Goal: Task Accomplishment & Management: Manage account settings

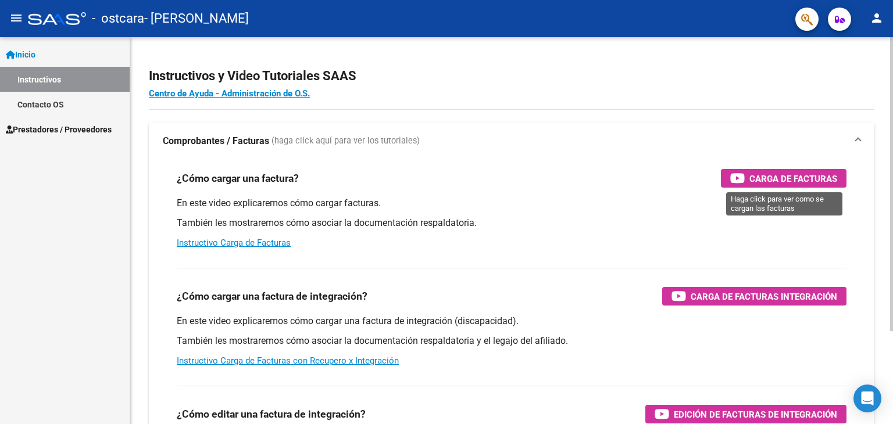
click at [794, 177] on span "Carga de Facturas" at bounding box center [793, 178] width 88 height 15
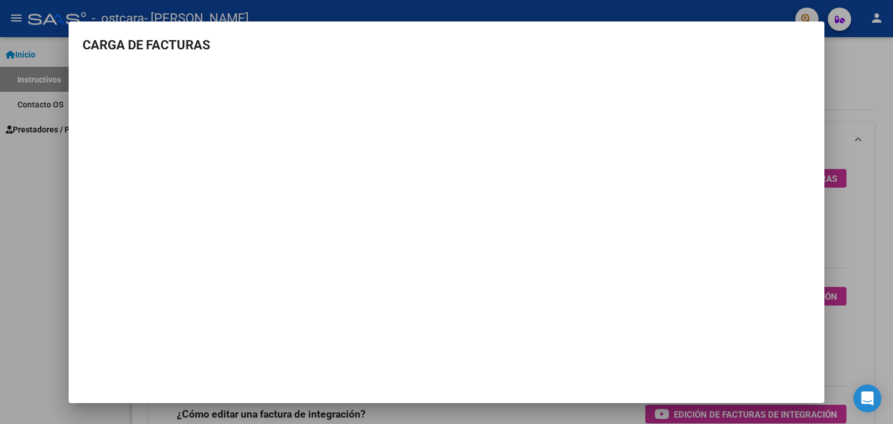
click at [58, 194] on div at bounding box center [446, 212] width 893 height 424
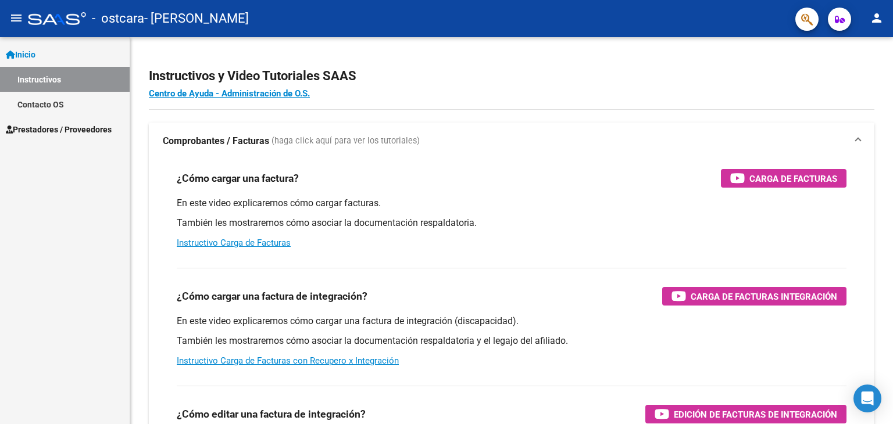
click at [58, 125] on span "Prestadores / Proveedores" at bounding box center [59, 129] width 106 height 13
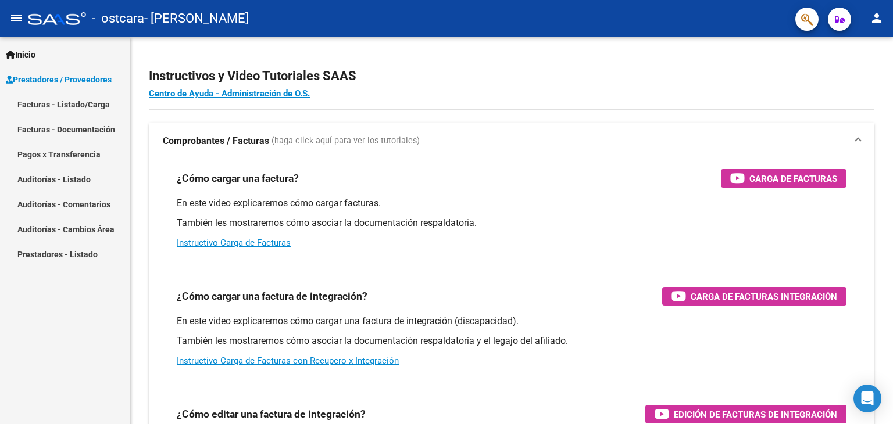
click at [98, 101] on link "Facturas - Listado/Carga" at bounding box center [65, 104] width 130 height 25
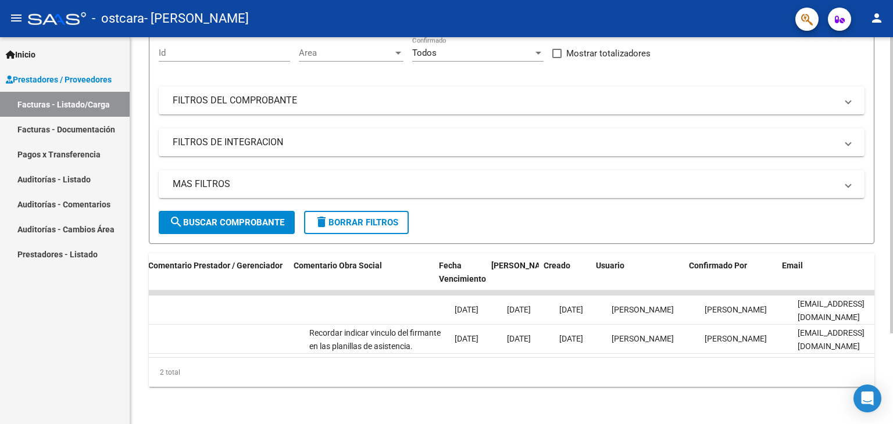
scroll to position [0, 1725]
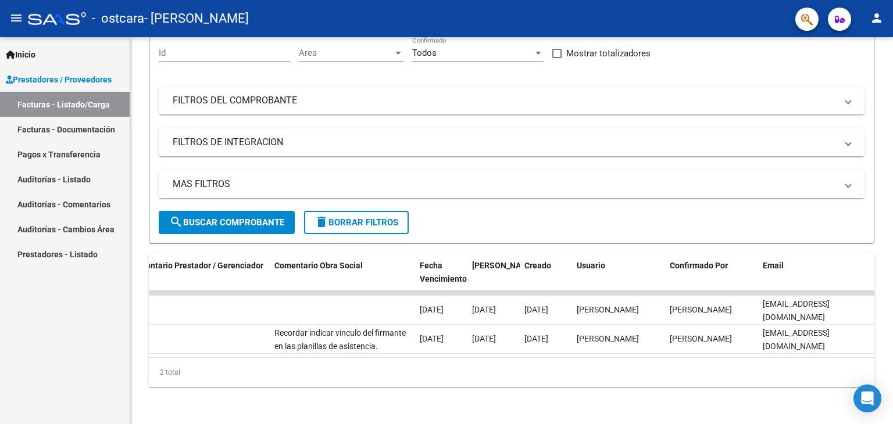
click at [873, 20] on mat-icon "person" at bounding box center [877, 18] width 14 height 14
click at [858, 75] on button "exit_to_app Salir" at bounding box center [852, 77] width 71 height 28
